Goal: Task Accomplishment & Management: Manage account settings

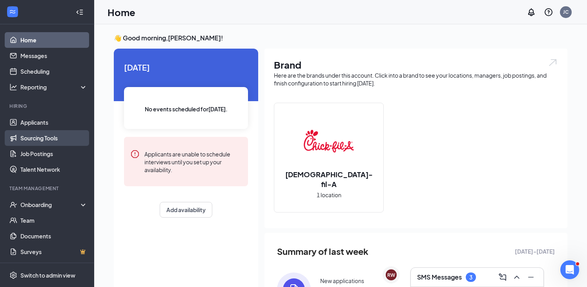
click at [49, 137] on link "Sourcing Tools" at bounding box center [53, 138] width 67 height 16
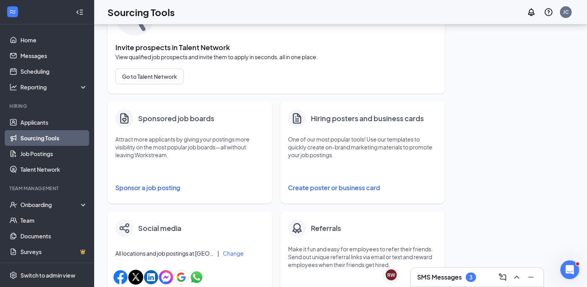
scroll to position [71, 0]
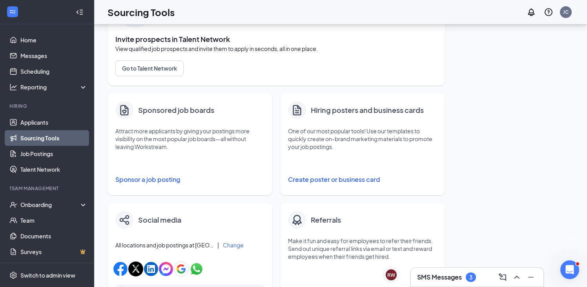
click at [163, 180] on button "Sponsor a job posting" at bounding box center [189, 180] width 149 height 16
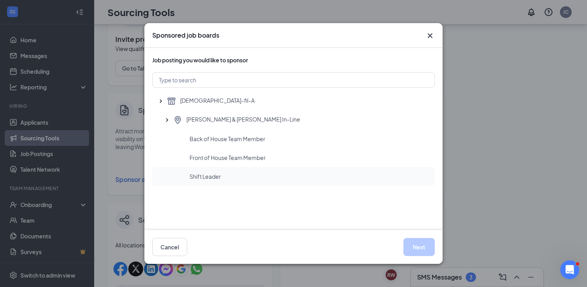
click at [230, 179] on div "Shift Leader" at bounding box center [309, 177] width 239 height 8
click at [415, 248] on button "Next" at bounding box center [419, 247] width 31 height 18
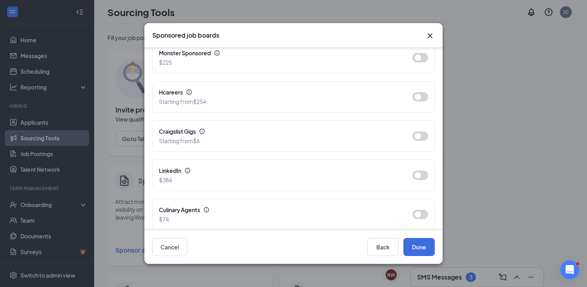
scroll to position [388, 0]
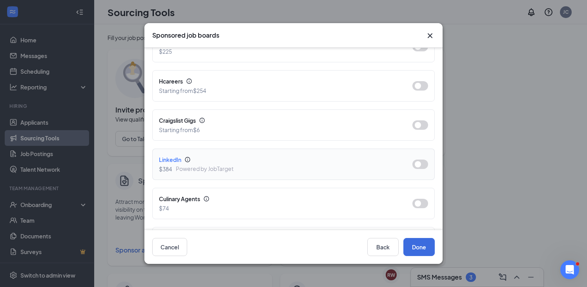
click at [419, 160] on button "button" at bounding box center [421, 164] width 16 height 9
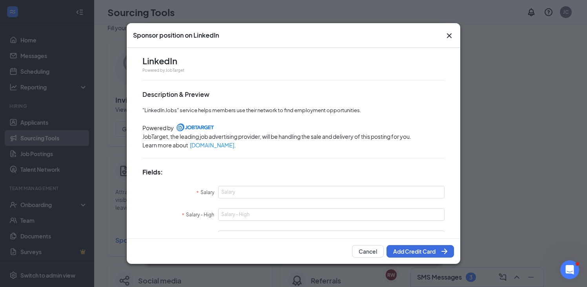
scroll to position [11, 0]
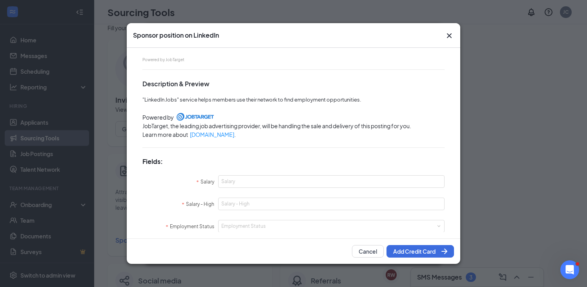
click at [448, 37] on icon "Cross" at bounding box center [449, 35] width 5 height 5
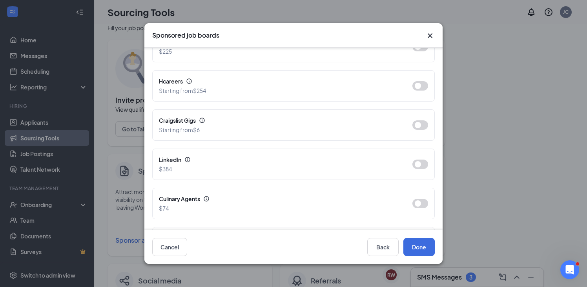
click at [43, 265] on div "Sponsored job boards Shift Leader at [PERSON_NAME] & [PERSON_NAME] In-Line, [DE…" at bounding box center [293, 143] width 587 height 287
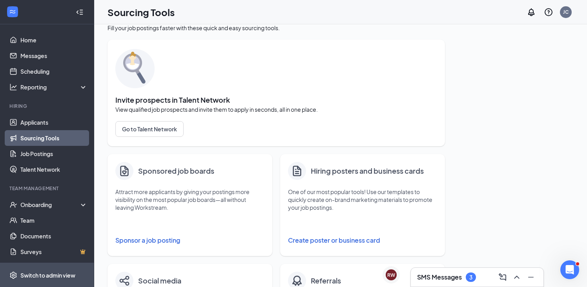
click at [44, 281] on span "Switch to admin view" at bounding box center [53, 275] width 67 height 24
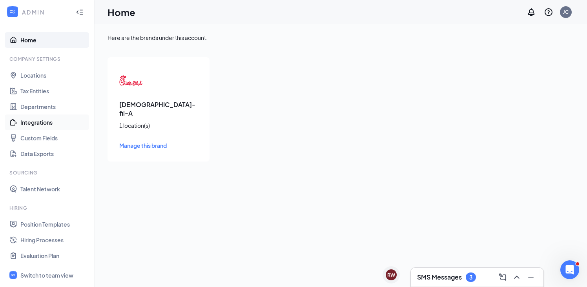
click at [48, 122] on link "Integrations" at bounding box center [53, 123] width 67 height 16
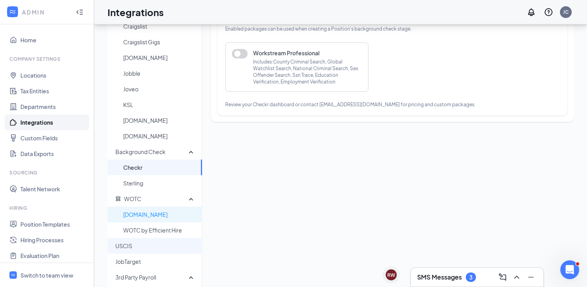
scroll to position [123, 0]
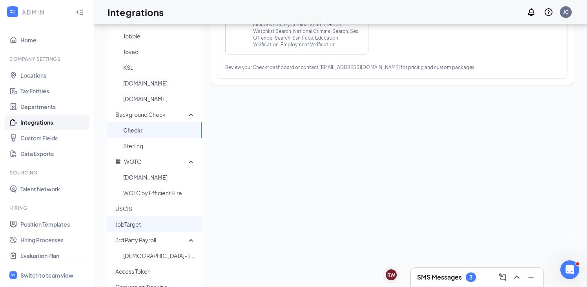
click at [144, 225] on span "JobTarget" at bounding box center [155, 225] width 80 height 16
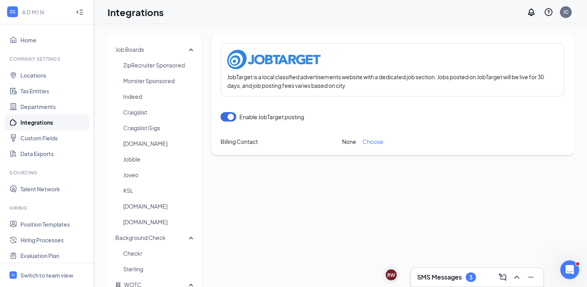
click at [369, 139] on span "Choose" at bounding box center [373, 141] width 21 height 9
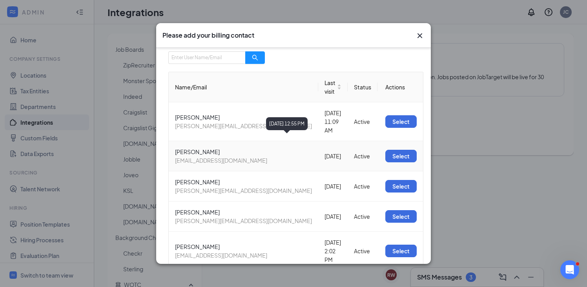
scroll to position [22, 0]
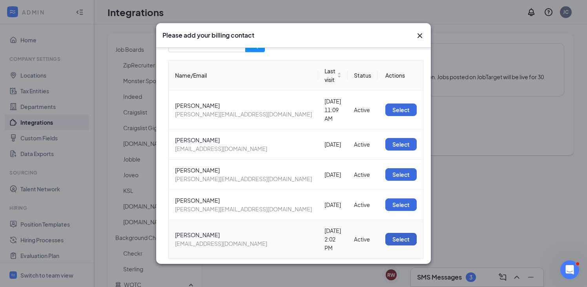
click at [395, 233] on button "Select" at bounding box center [401, 239] width 31 height 13
click at [423, 34] on icon "Cross" at bounding box center [419, 35] width 9 height 9
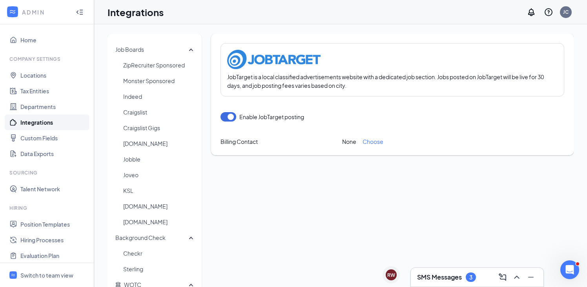
click at [380, 143] on span "Choose" at bounding box center [373, 141] width 21 height 9
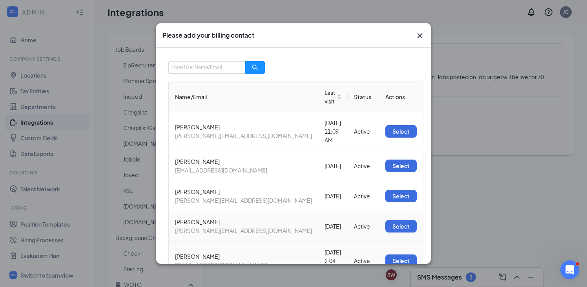
scroll to position [22, 0]
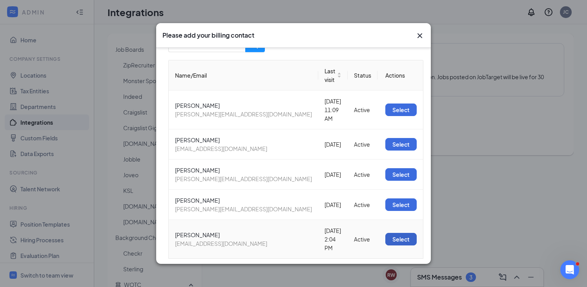
click at [388, 233] on button "Select" at bounding box center [401, 239] width 31 height 13
click at [407, 233] on button "Select" at bounding box center [401, 239] width 31 height 13
click at [388, 104] on button "Select" at bounding box center [401, 110] width 31 height 13
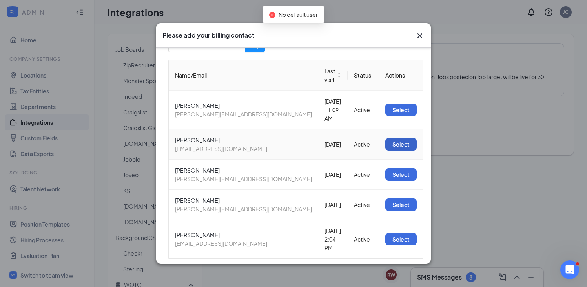
click at [392, 138] on button "Select" at bounding box center [401, 144] width 31 height 13
click at [396, 168] on button "Select" at bounding box center [401, 174] width 31 height 13
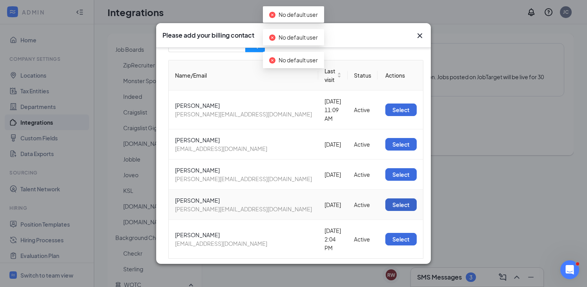
click at [397, 199] on button "Select" at bounding box center [401, 205] width 31 height 13
click at [398, 233] on button "Select" at bounding box center [401, 239] width 31 height 13
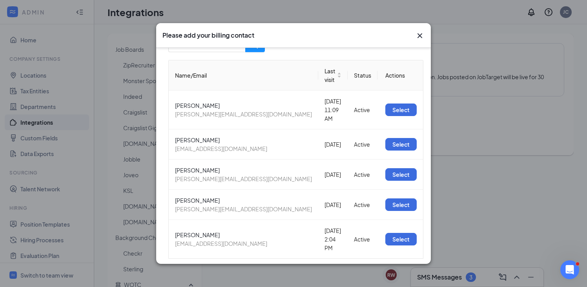
click at [420, 35] on icon "Cross" at bounding box center [420, 35] width 5 height 5
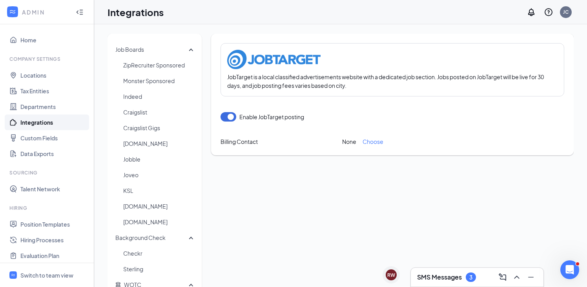
click at [377, 143] on span "Choose" at bounding box center [373, 141] width 21 height 9
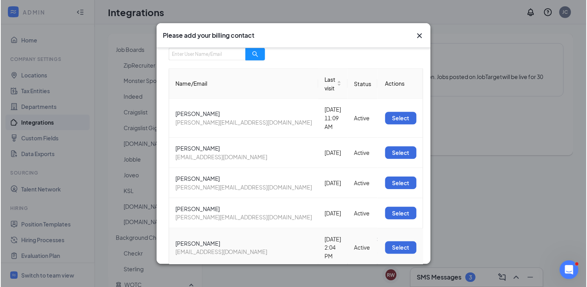
scroll to position [15, 0]
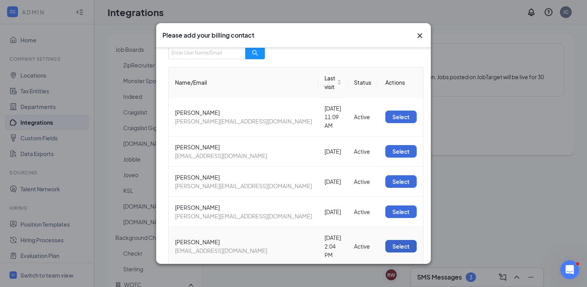
click at [402, 240] on button "Select" at bounding box center [401, 246] width 31 height 13
click at [388, 240] on button "Select" at bounding box center [401, 246] width 31 height 13
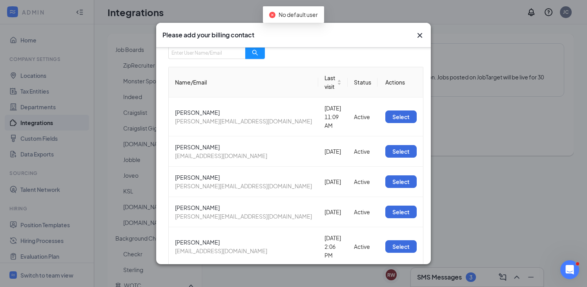
click at [420, 38] on icon "Cross" at bounding box center [419, 35] width 9 height 9
